Goal: Information Seeking & Learning: Learn about a topic

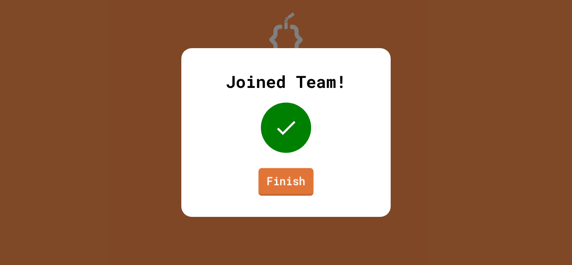
click at [300, 186] on link "Finish" at bounding box center [286, 182] width 55 height 28
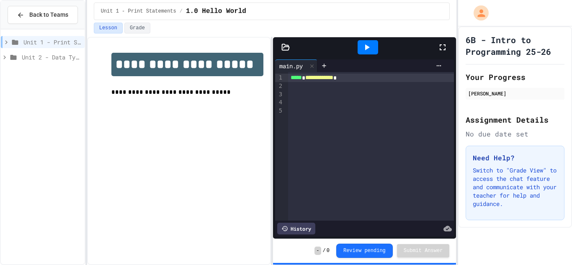
click at [42, 54] on span "Unit 2 - Data Types, Variables, [DEMOGRAPHIC_DATA]" at bounding box center [51, 57] width 59 height 9
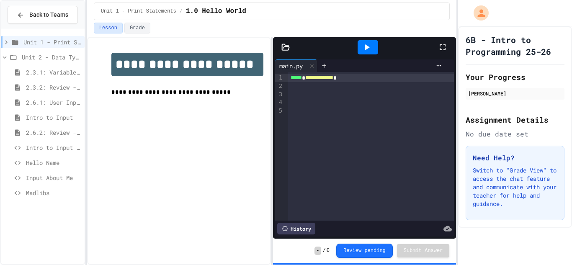
click at [39, 195] on span "Madlibs" at bounding box center [53, 193] width 55 height 9
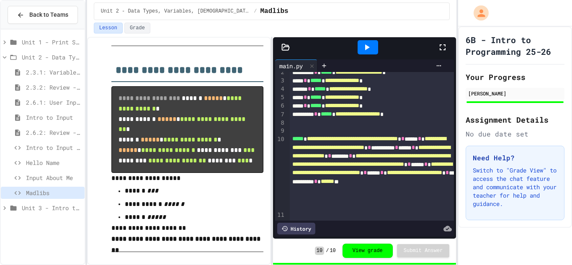
scroll to position [427, 0]
click at [53, 212] on span "Unit 3 - Intro to Objects" at bounding box center [51, 208] width 59 height 9
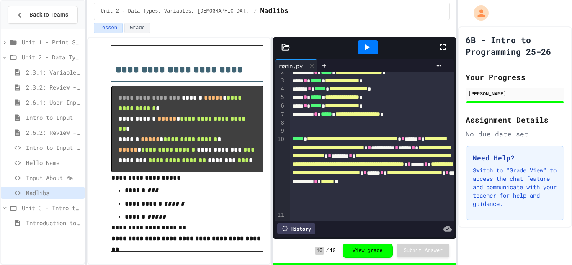
click at [41, 222] on span "Introduction to pydraw" at bounding box center [53, 223] width 55 height 9
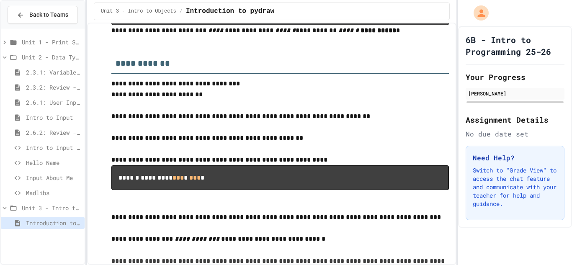
scroll to position [253, 0]
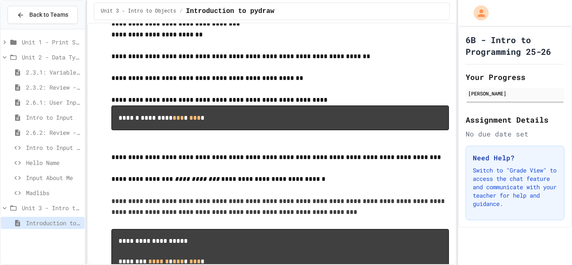
click at [40, 54] on span "Unit 2 - Data Types, Variables, [DEMOGRAPHIC_DATA]" at bounding box center [51, 57] width 59 height 9
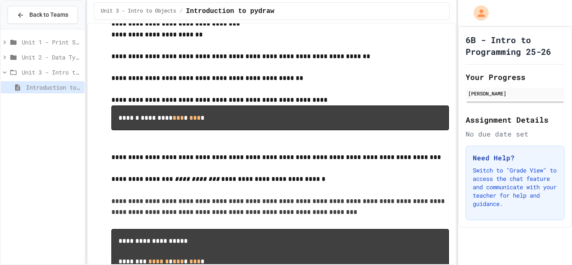
click at [43, 75] on span "Unit 3 - Intro to Objects" at bounding box center [51, 72] width 59 height 9
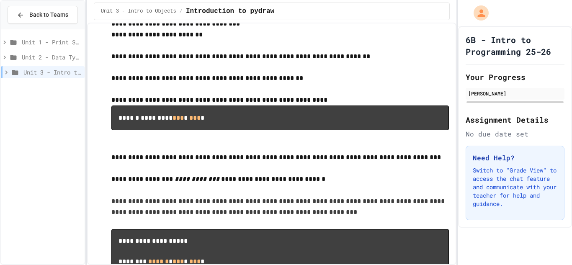
click at [43, 75] on span "Unit 3 - Intro to Objects" at bounding box center [52, 72] width 58 height 9
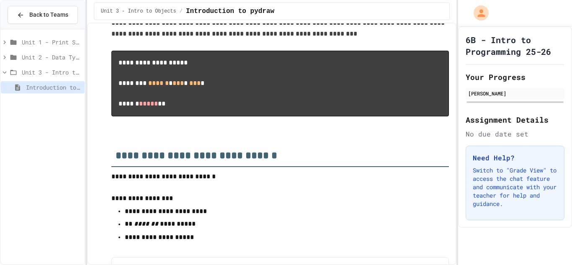
scroll to position [434, 0]
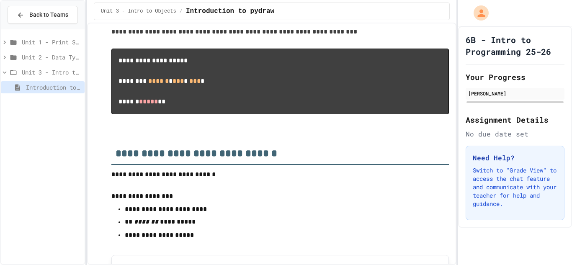
click at [43, 58] on span "Unit 2 - Data Types, Variables, [DEMOGRAPHIC_DATA]" at bounding box center [51, 57] width 59 height 9
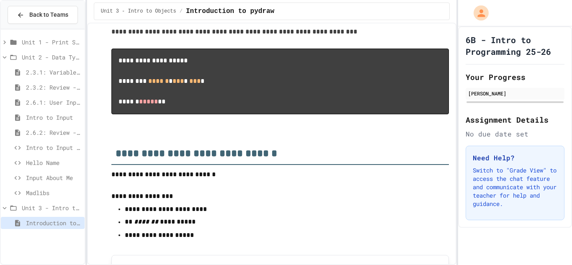
click at [60, 209] on span "Unit 3 - Intro to Objects" at bounding box center [51, 208] width 59 height 9
click at [60, 209] on span "Unit 3 - Intro to Objects" at bounding box center [52, 208] width 58 height 9
click at [60, 209] on span "Unit 3 - Intro to Objects" at bounding box center [51, 208] width 59 height 9
click at [60, 209] on span "Unit 3 - Intro to Objects" at bounding box center [52, 208] width 58 height 9
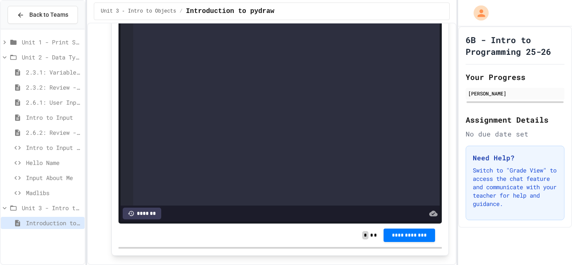
scroll to position [812, 0]
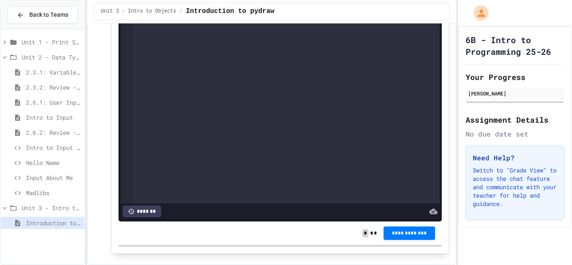
click at [54, 209] on span "Unit 3 - Intro to Objects" at bounding box center [51, 208] width 59 height 9
click at [54, 208] on span "Unit 3 - Intro to Objects" at bounding box center [52, 208] width 58 height 9
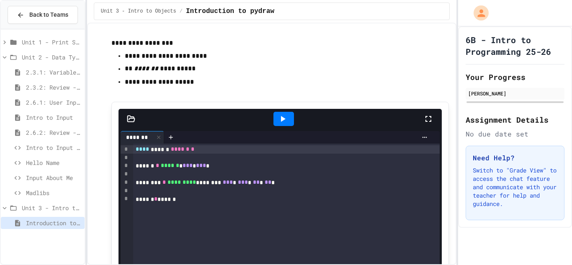
scroll to position [590, 0]
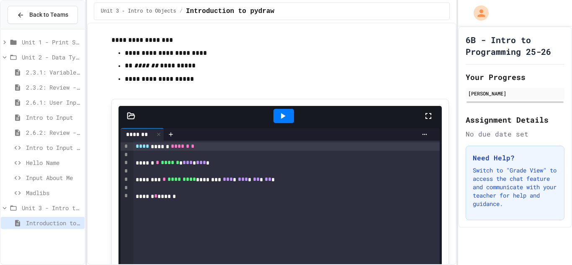
click at [287, 116] on icon at bounding box center [283, 116] width 10 height 10
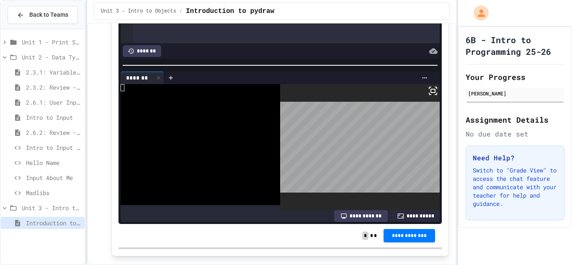
scroll to position [812, 0]
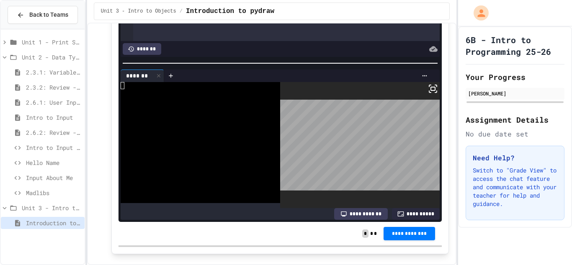
click at [171, 102] on div at bounding box center [196, 99] width 151 height 7
click at [303, 127] on body "**********" at bounding box center [286, 132] width 572 height 265
click at [212, 125] on div at bounding box center [196, 121] width 151 height 7
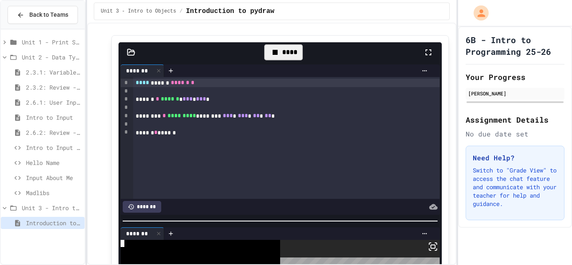
scroll to position [659, 0]
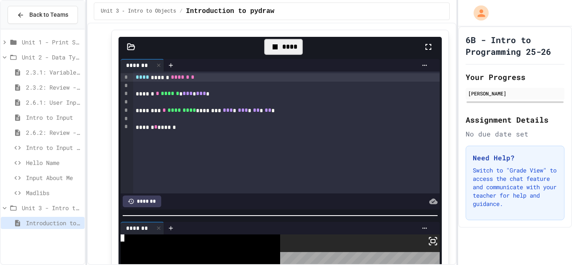
click at [297, 48] on div "****" at bounding box center [283, 47] width 38 height 16
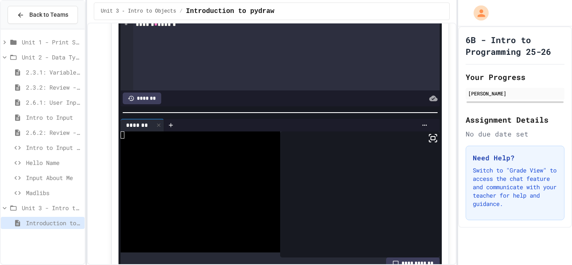
scroll to position [767, 0]
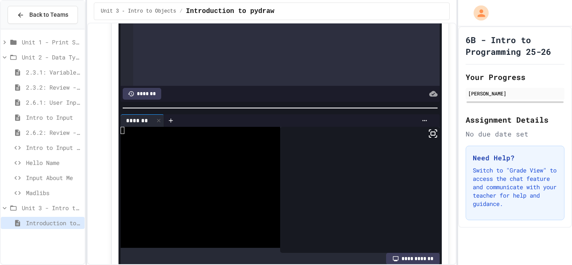
click at [135, 138] on div at bounding box center [196, 137] width 151 height 7
click at [432, 134] on icon at bounding box center [433, 134] width 10 height 10
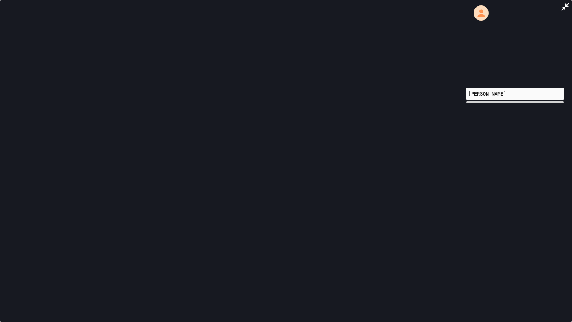
click at [564, 5] on icon at bounding box center [566, 7] width 10 height 10
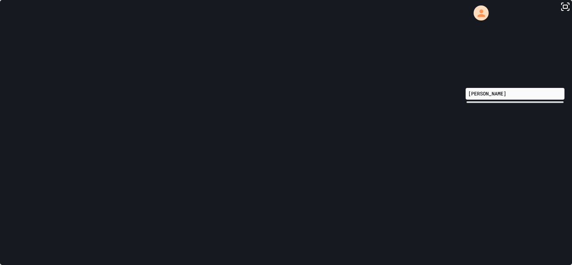
scroll to position [635, 0]
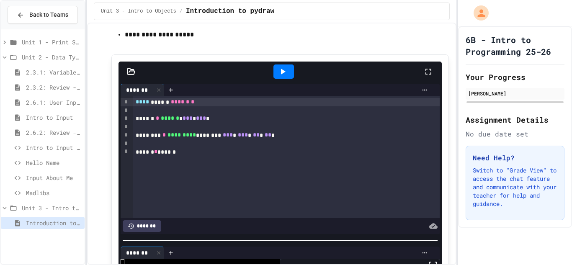
click at [281, 68] on icon at bounding box center [283, 72] width 10 height 10
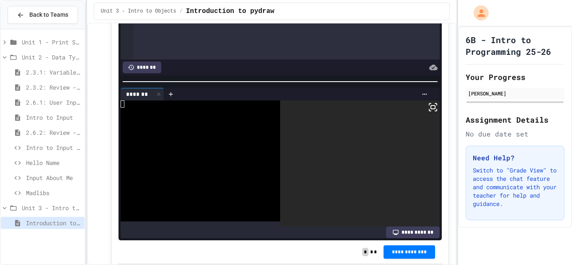
scroll to position [826, 0]
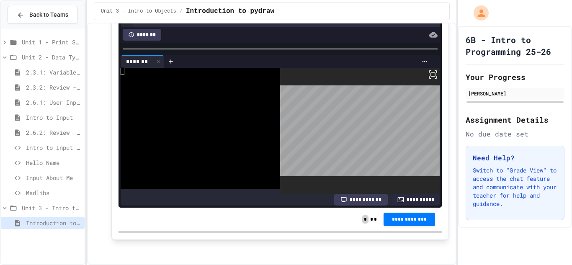
click at [325, 109] on body "**********" at bounding box center [286, 132] width 572 height 265
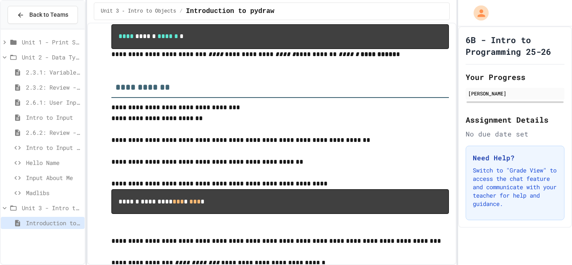
scroll to position [171, 0]
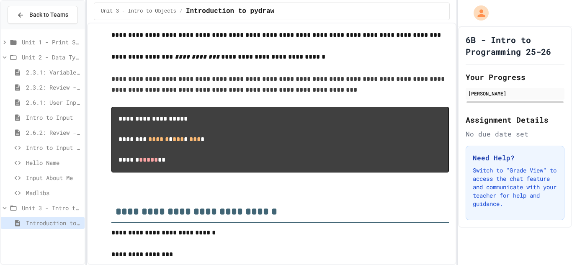
scroll to position [388, 0]
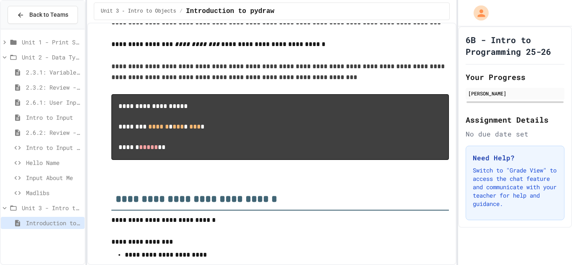
click at [21, 55] on div "Unit 2 - Data Types, Variables, [DEMOGRAPHIC_DATA]" at bounding box center [43, 57] width 84 height 12
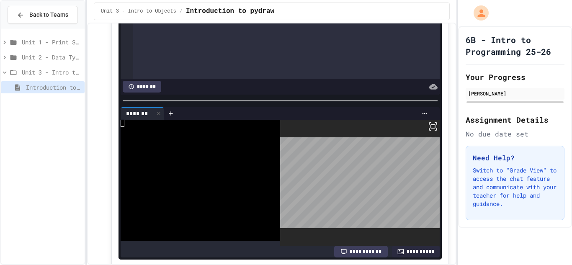
scroll to position [830, 0]
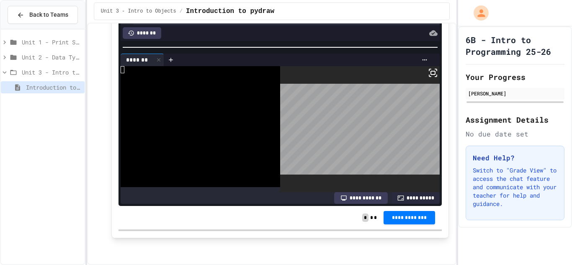
click at [153, 120] on div at bounding box center [196, 119] width 151 height 7
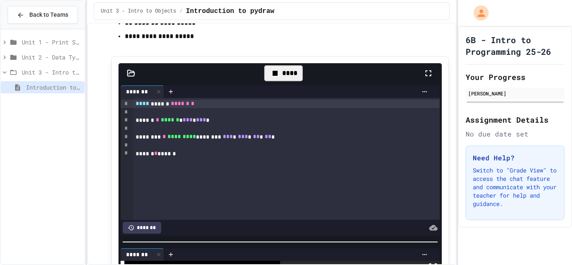
scroll to position [634, 0]
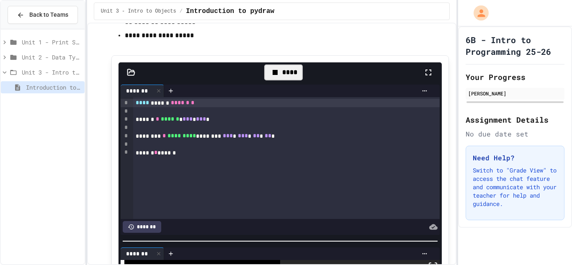
click at [273, 69] on icon at bounding box center [275, 72] width 10 height 10
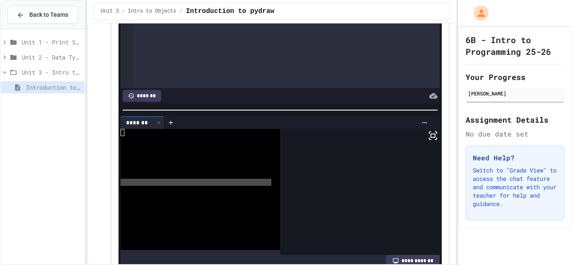
scroll to position [772, 0]
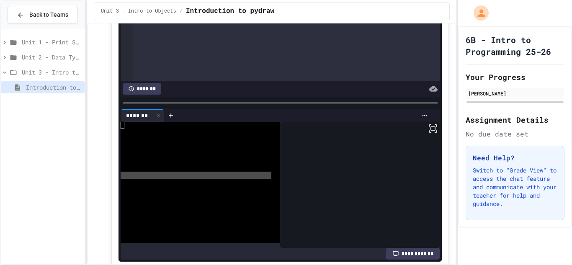
click at [225, 182] on div at bounding box center [196, 182] width 151 height 7
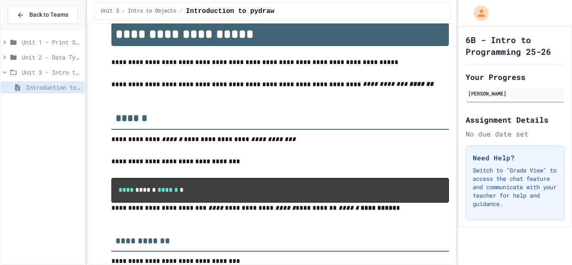
scroll to position [0, 0]
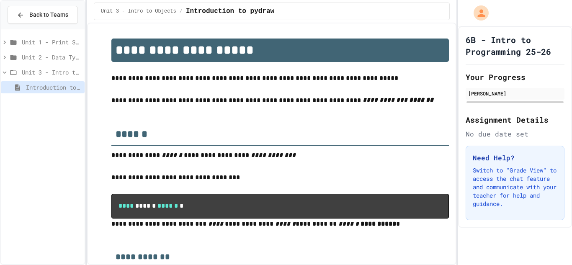
click at [24, 40] on span "Unit 1 - Print Statements" at bounding box center [51, 42] width 59 height 9
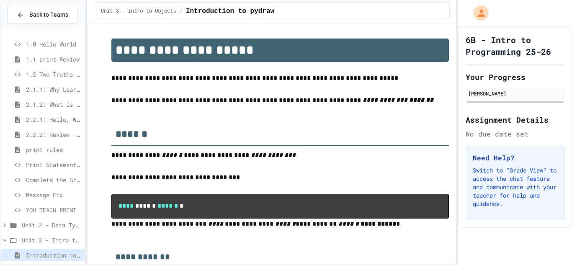
scroll to position [14, 0]
click at [58, 168] on div "Print Statement Repair" at bounding box center [43, 164] width 84 height 12
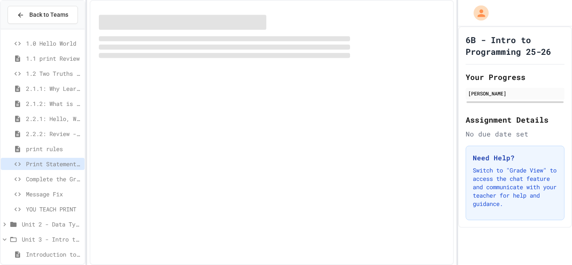
scroll to position [13, 0]
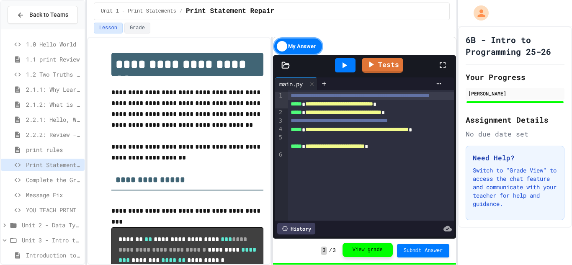
click at [365, 250] on button "View grade" at bounding box center [368, 250] width 50 height 14
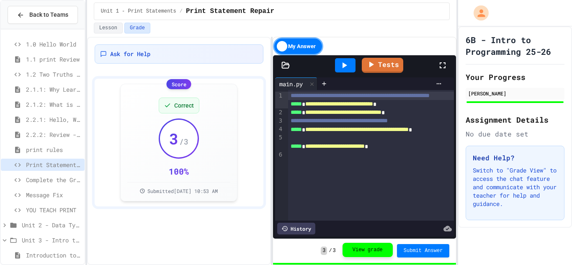
click at [365, 250] on button "View grade" at bounding box center [368, 250] width 50 height 14
click at [58, 176] on span "Complete the Greeting" at bounding box center [53, 180] width 55 height 9
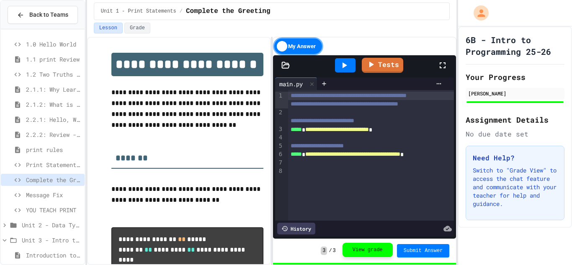
click at [362, 250] on button "View grade" at bounding box center [368, 250] width 50 height 14
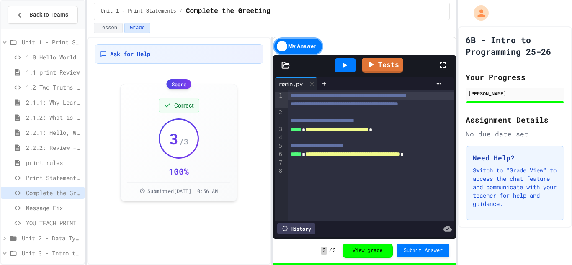
click at [44, 41] on span "Unit 1 - Print Statements" at bounding box center [51, 42] width 59 height 9
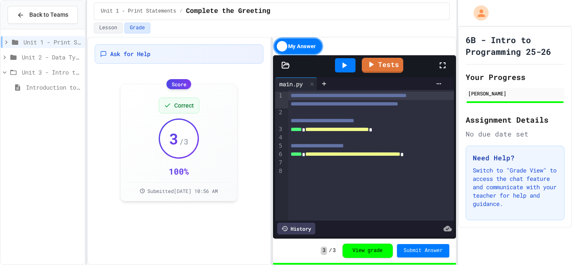
click at [38, 84] on span "Introduction to pydraw" at bounding box center [53, 87] width 55 height 9
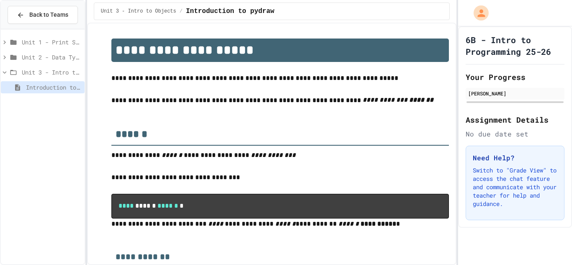
click at [144, 95] on p "**********" at bounding box center [280, 100] width 338 height 11
